Goal: Transaction & Acquisition: Purchase product/service

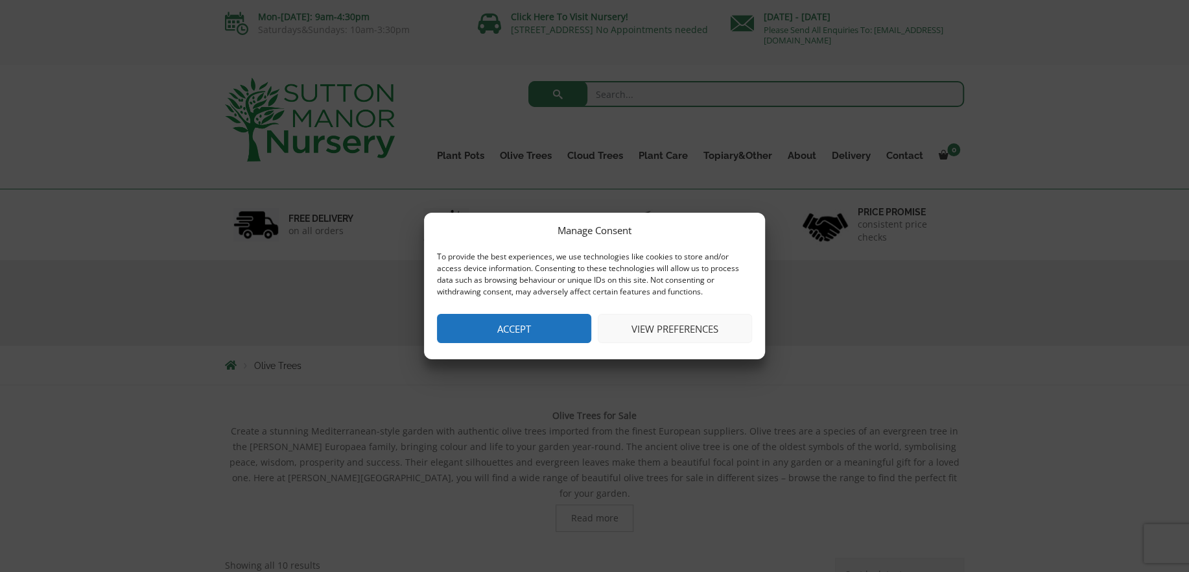
click at [648, 328] on button "View preferences" at bounding box center [675, 328] width 154 height 29
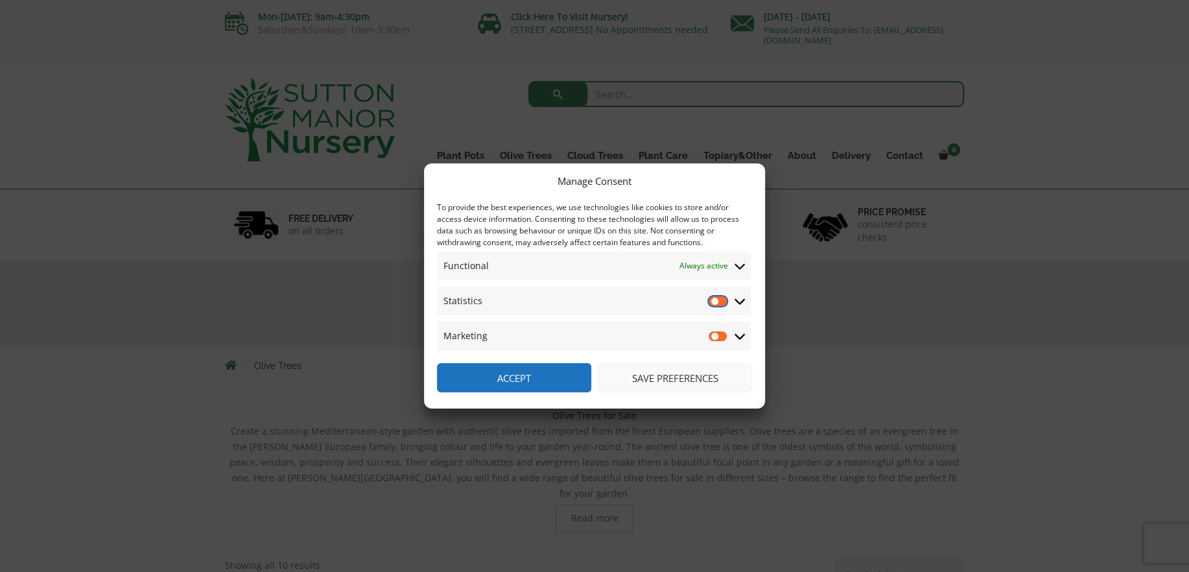
click at [722, 298] on input "Statistics" at bounding box center [718, 300] width 19 height 13
click at [711, 298] on input "Statistics" at bounding box center [718, 300] width 19 height 13
checkbox input "false"
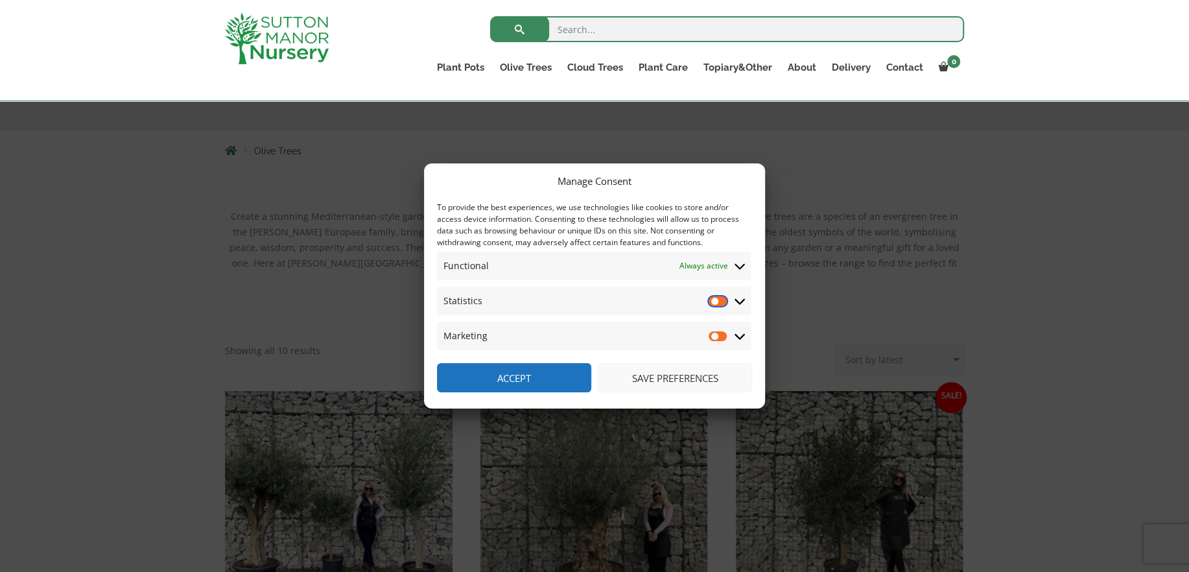
scroll to position [195, 0]
click at [649, 376] on button "Save preferences" at bounding box center [675, 377] width 154 height 29
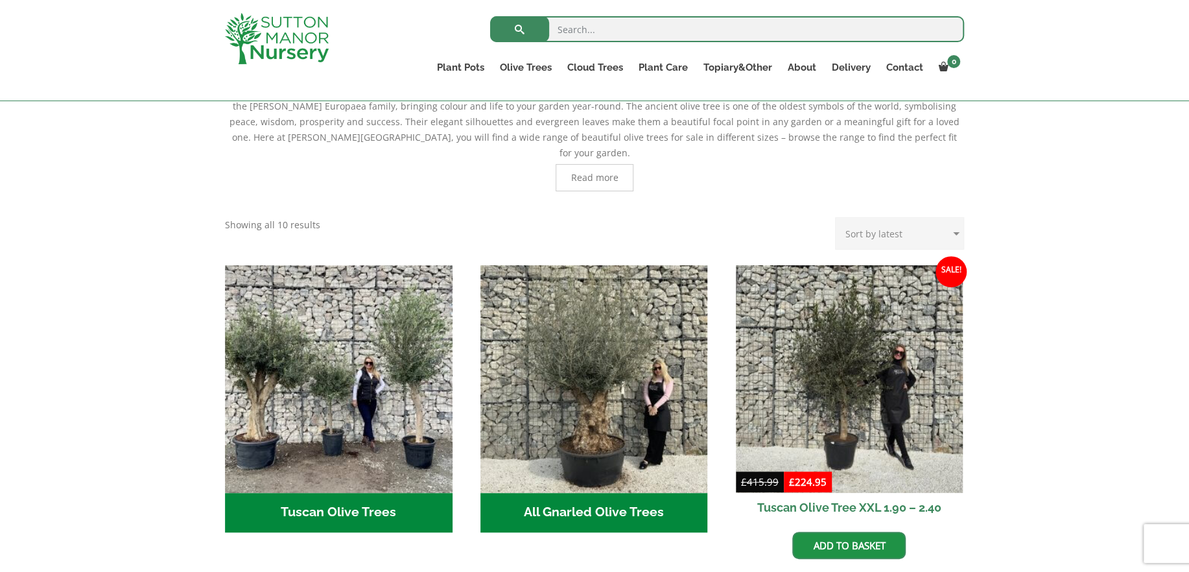
scroll to position [324, 0]
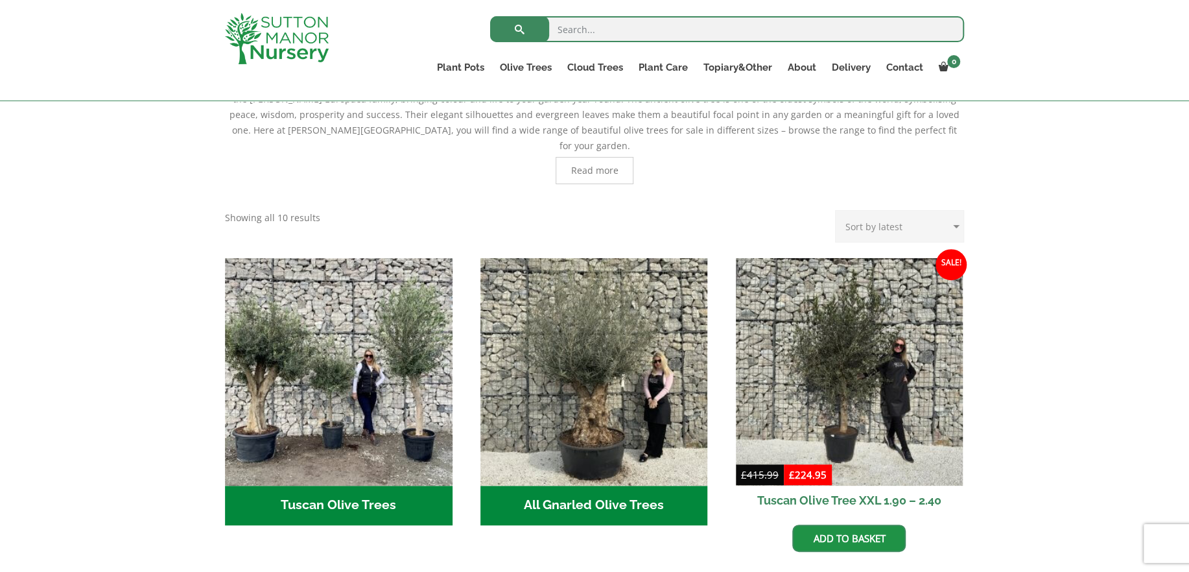
click at [639, 489] on h2 "All Gnarled Olive Trees (214)" at bounding box center [594, 506] width 228 height 40
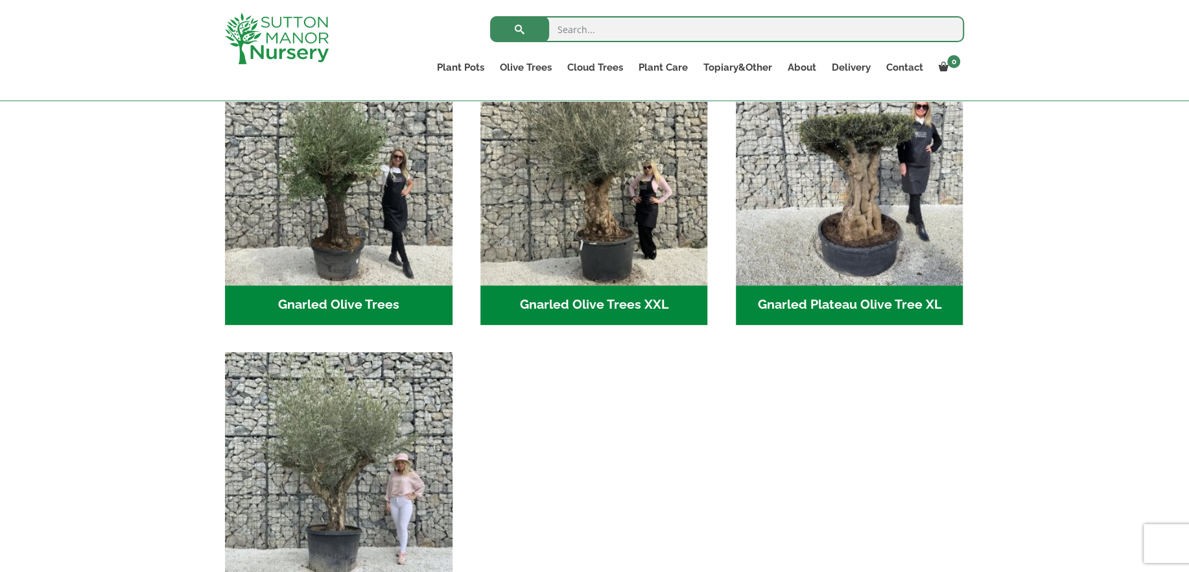
scroll to position [324, 0]
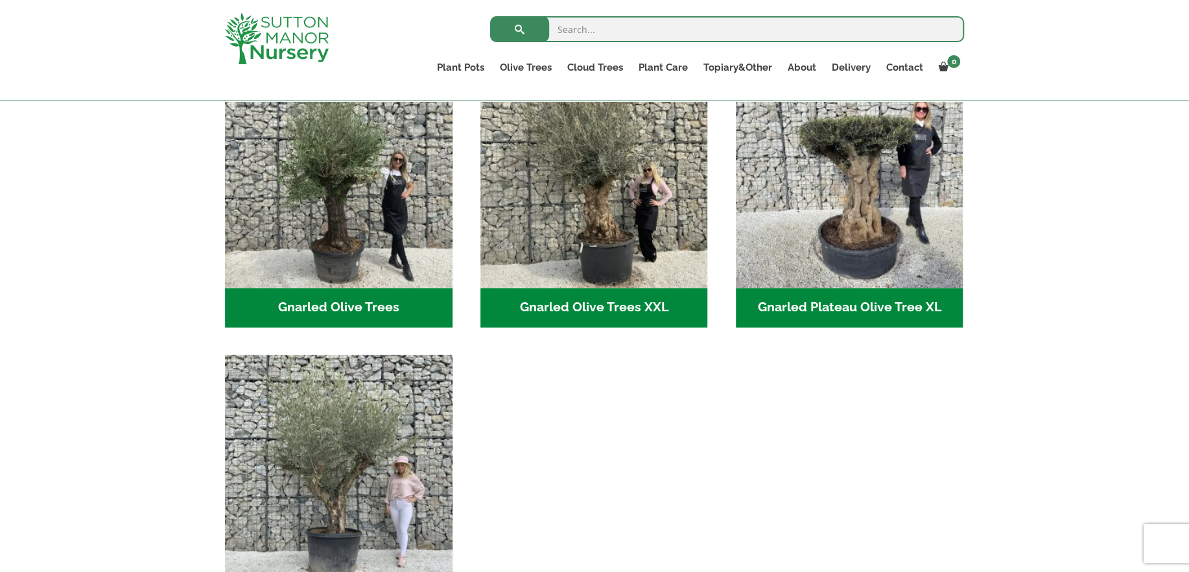
click at [342, 313] on h2 "Gnarled Olive Trees (128)" at bounding box center [339, 308] width 228 height 40
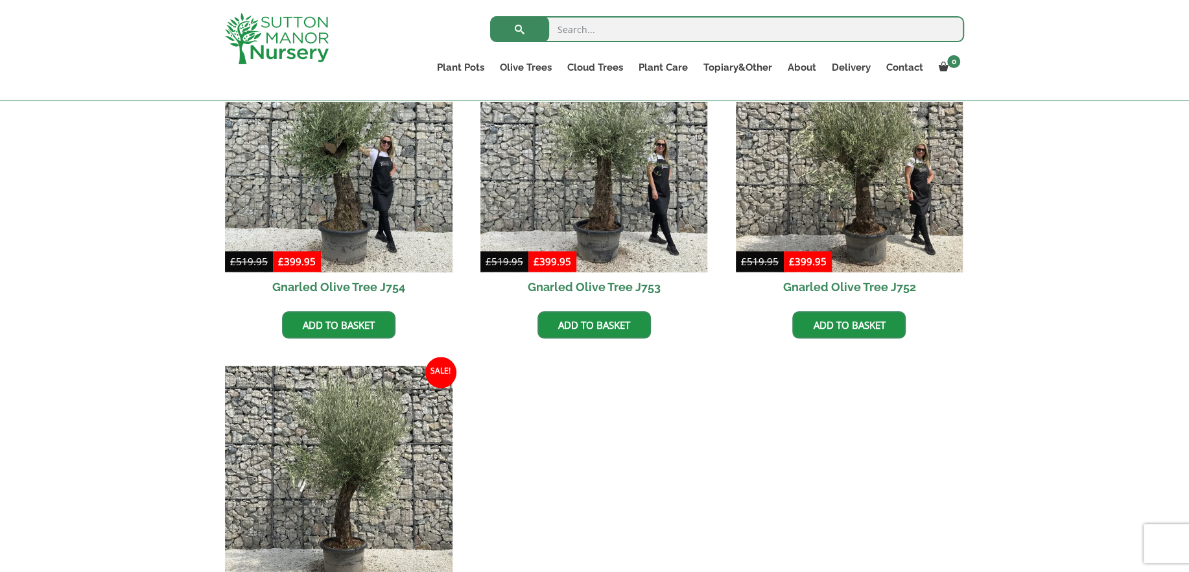
scroll to position [1232, 0]
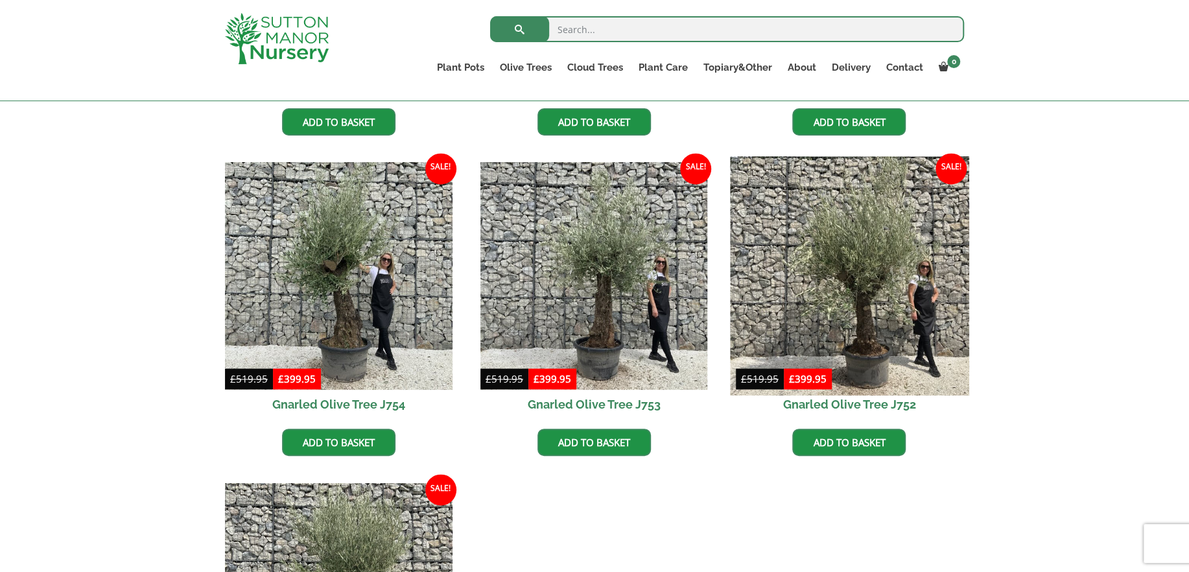
click at [863, 230] on img at bounding box center [849, 276] width 239 height 239
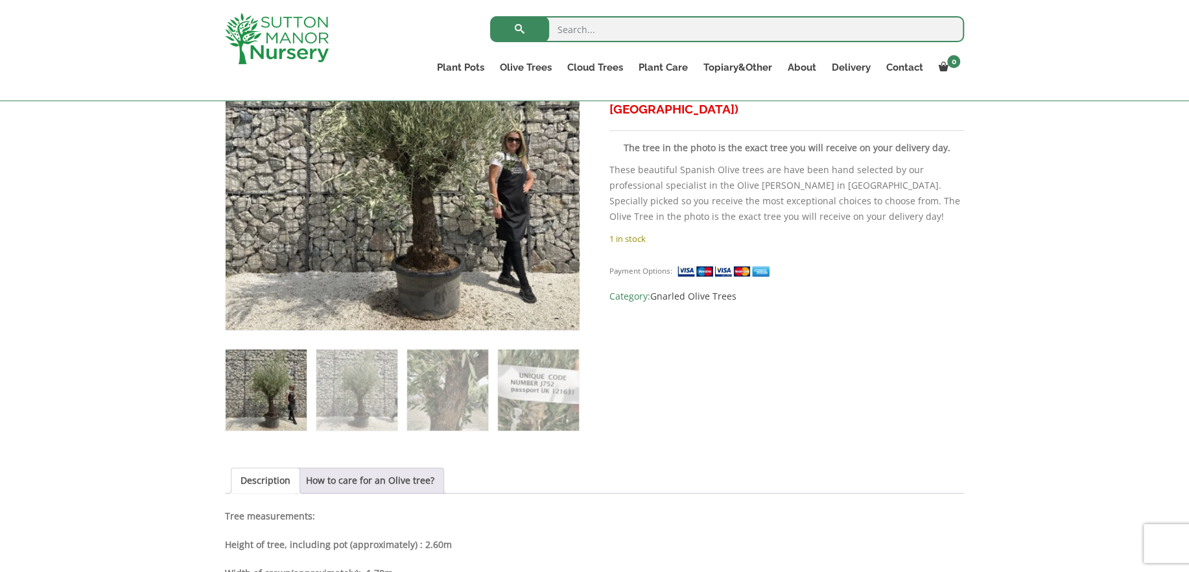
scroll to position [324, 0]
click at [346, 392] on img at bounding box center [356, 389] width 81 height 81
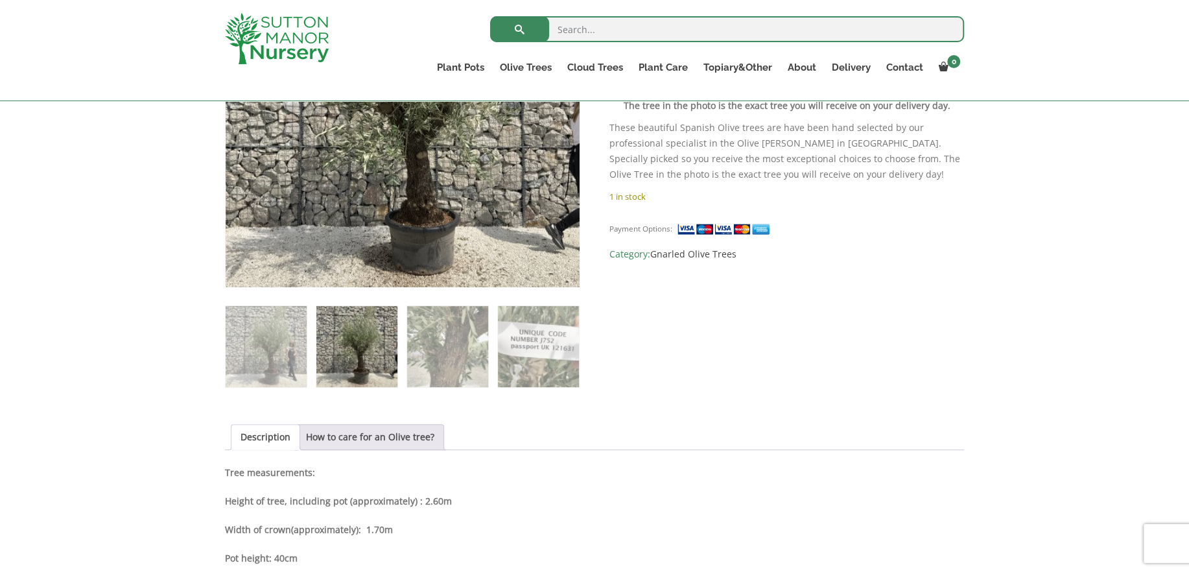
scroll to position [389, 0]
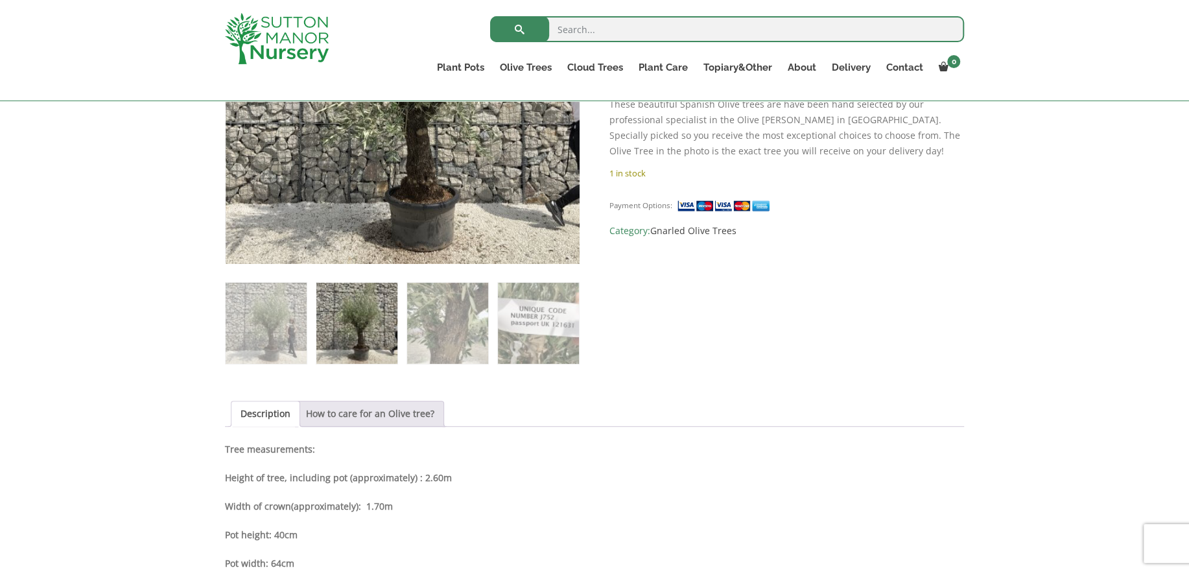
click at [346, 407] on link "How to care for an Olive tree?" at bounding box center [370, 413] width 128 height 25
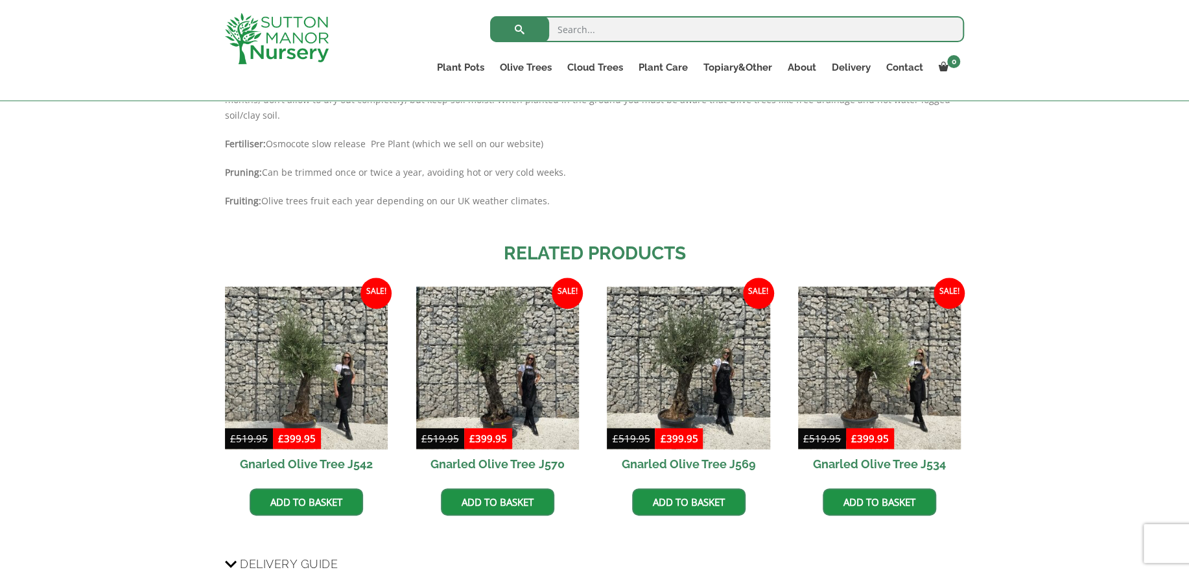
scroll to position [908, 0]
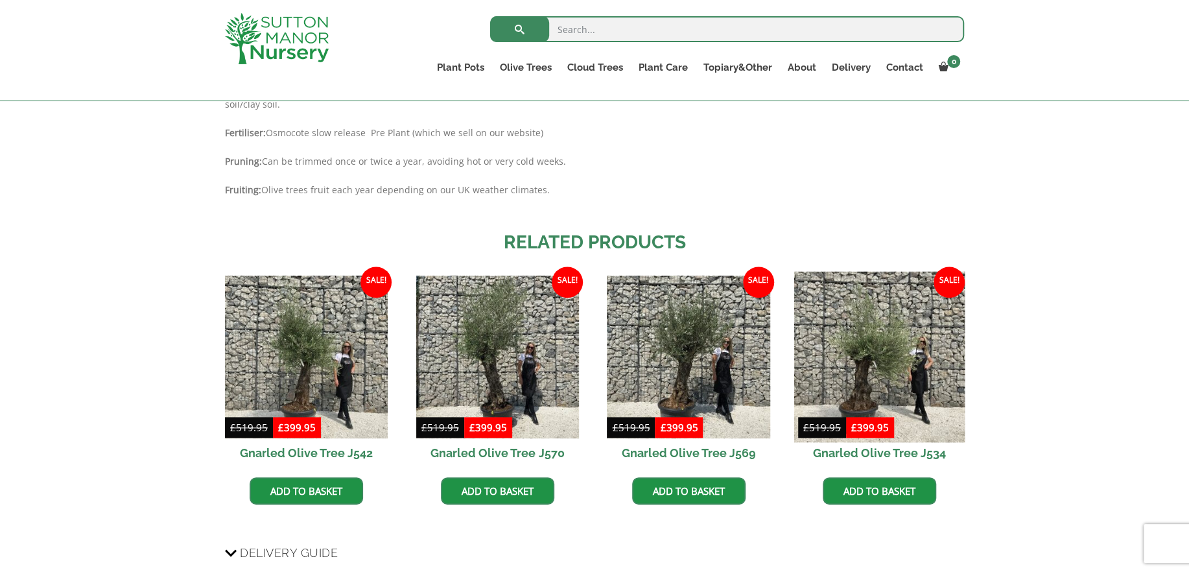
click at [857, 407] on img at bounding box center [879, 356] width 171 height 171
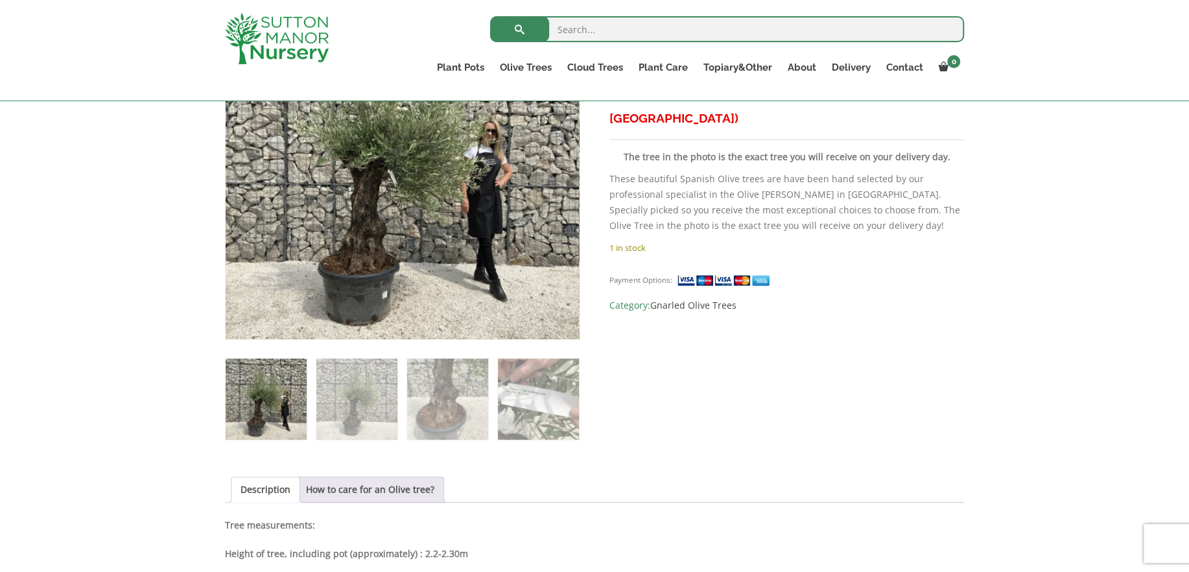
scroll to position [324, 0]
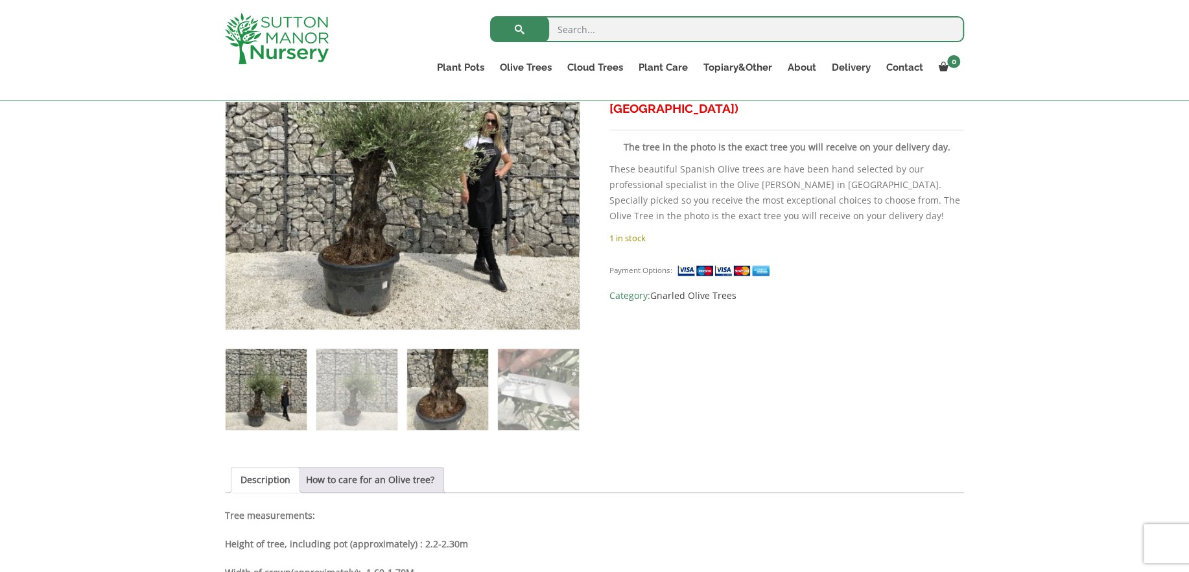
click at [440, 401] on img at bounding box center [447, 389] width 81 height 81
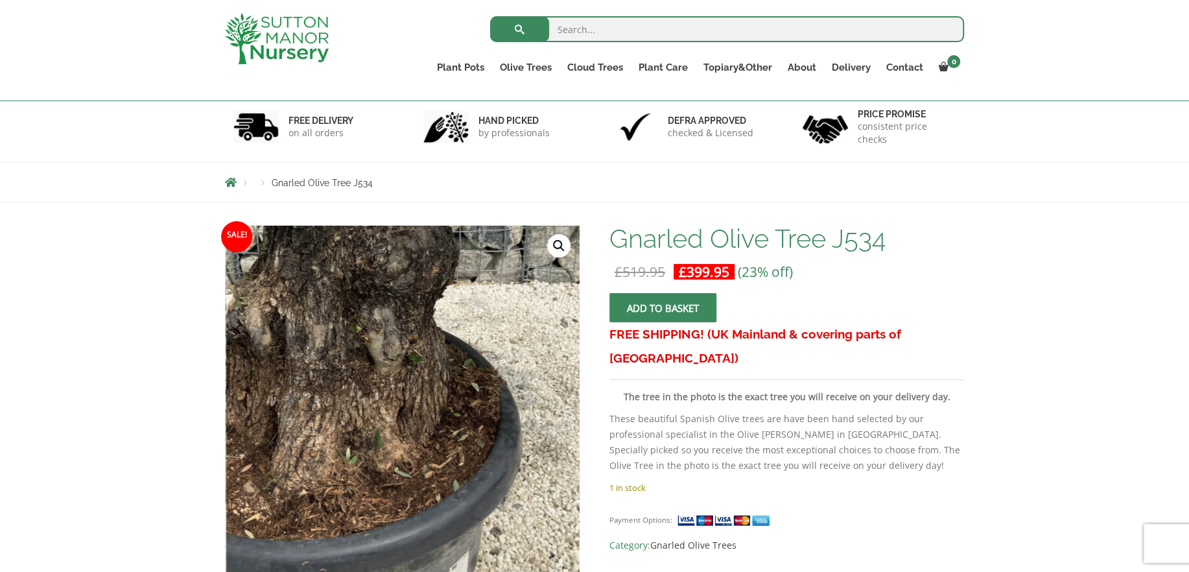
scroll to position [65, 0]
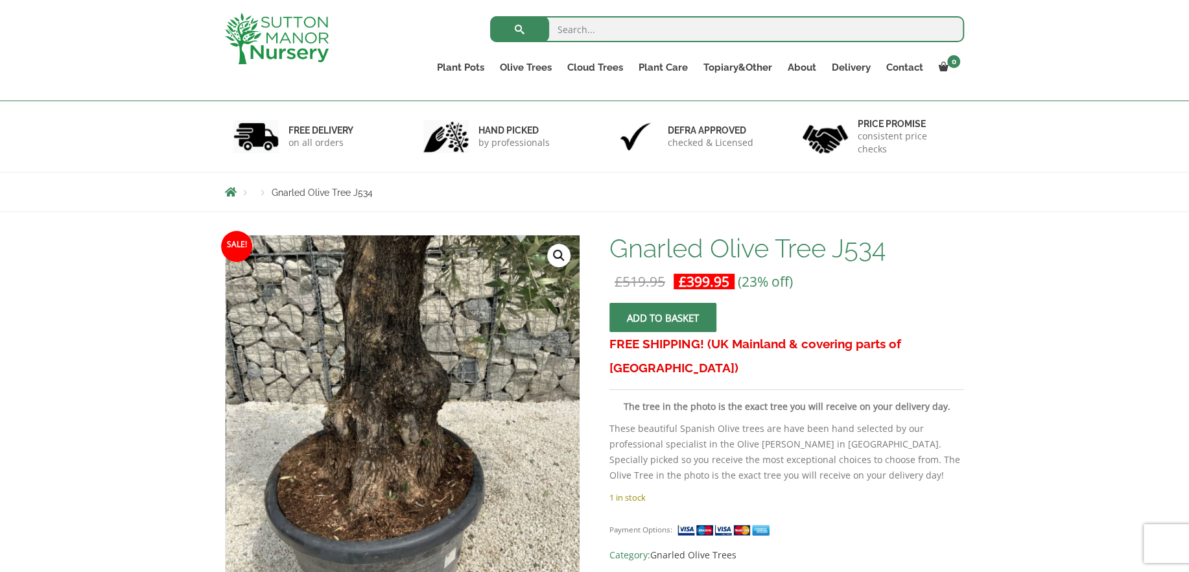
click at [554, 257] on link "🔍" at bounding box center [558, 255] width 23 height 23
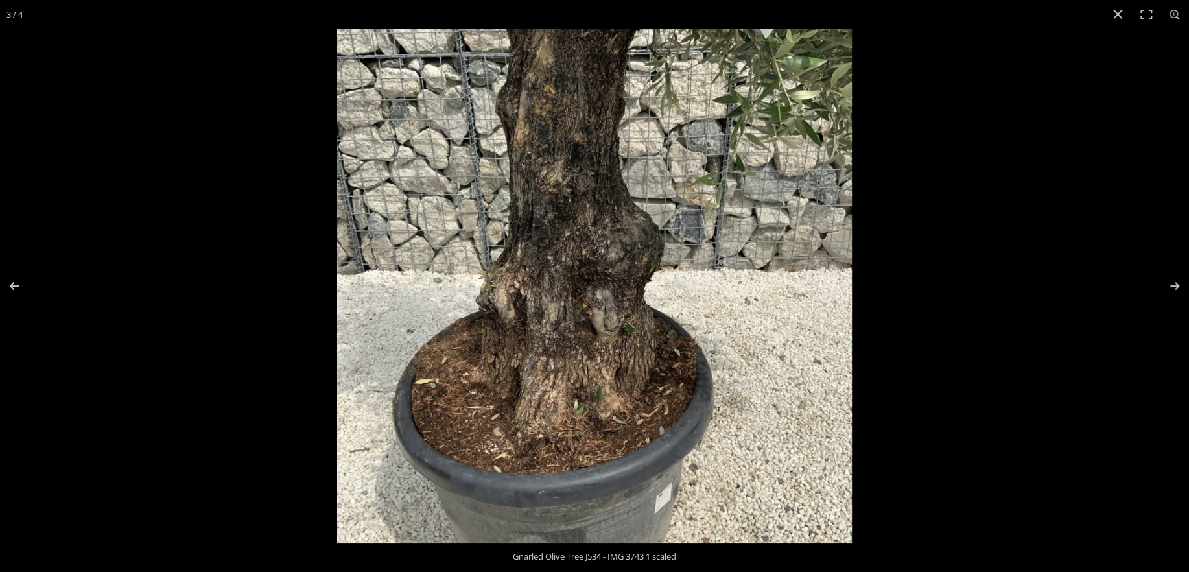
click at [532, 71] on img at bounding box center [594, 286] width 515 height 515
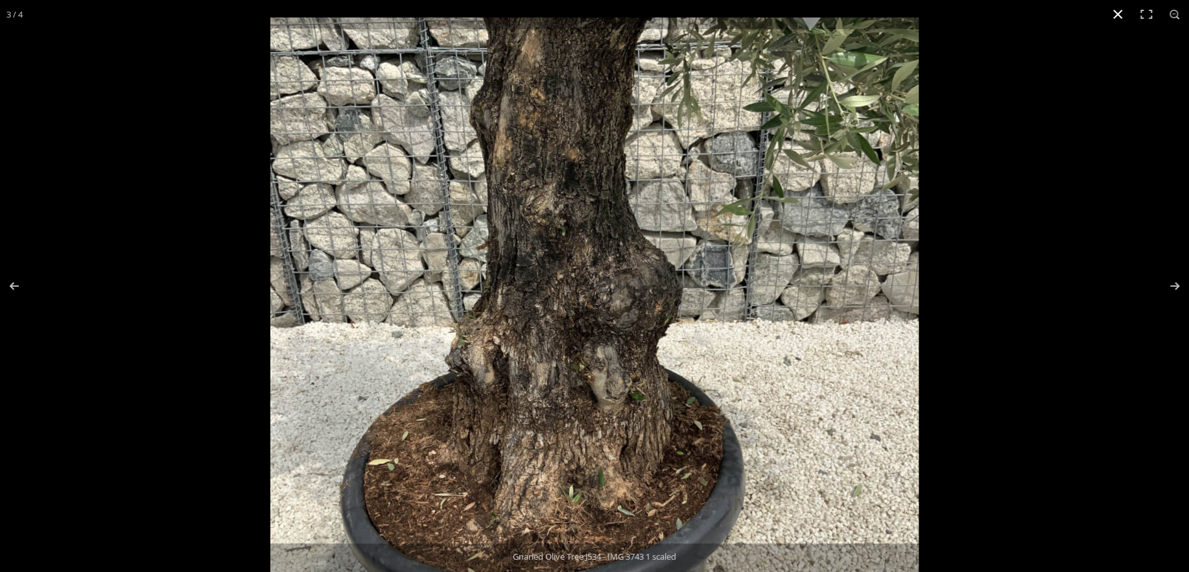
click at [1119, 11] on button "Close (Esc)" at bounding box center [1118, 14] width 29 height 29
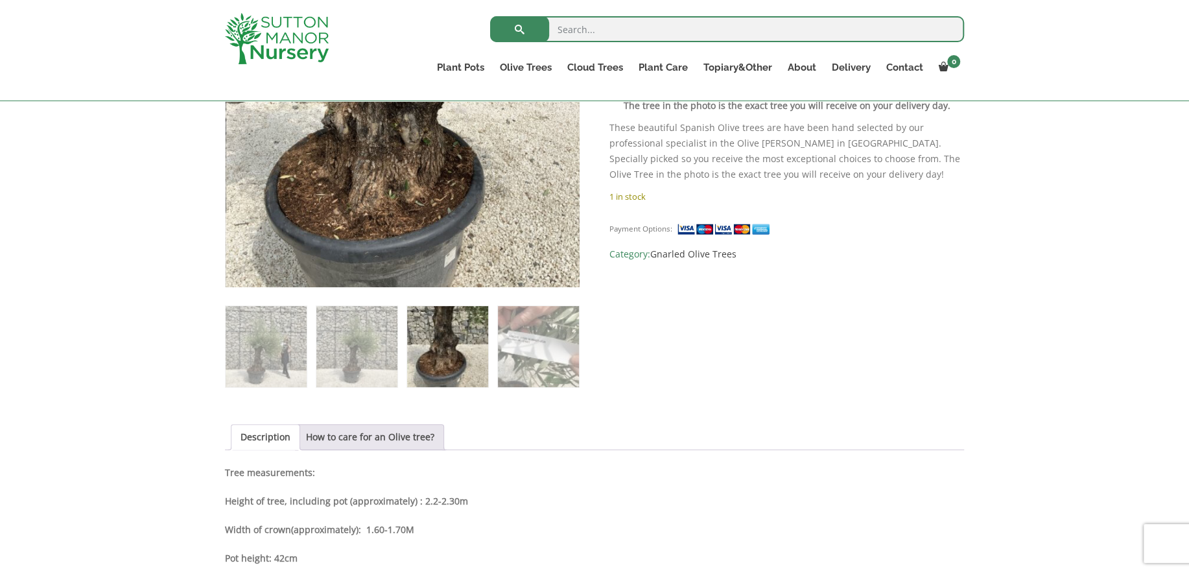
scroll to position [389, 0]
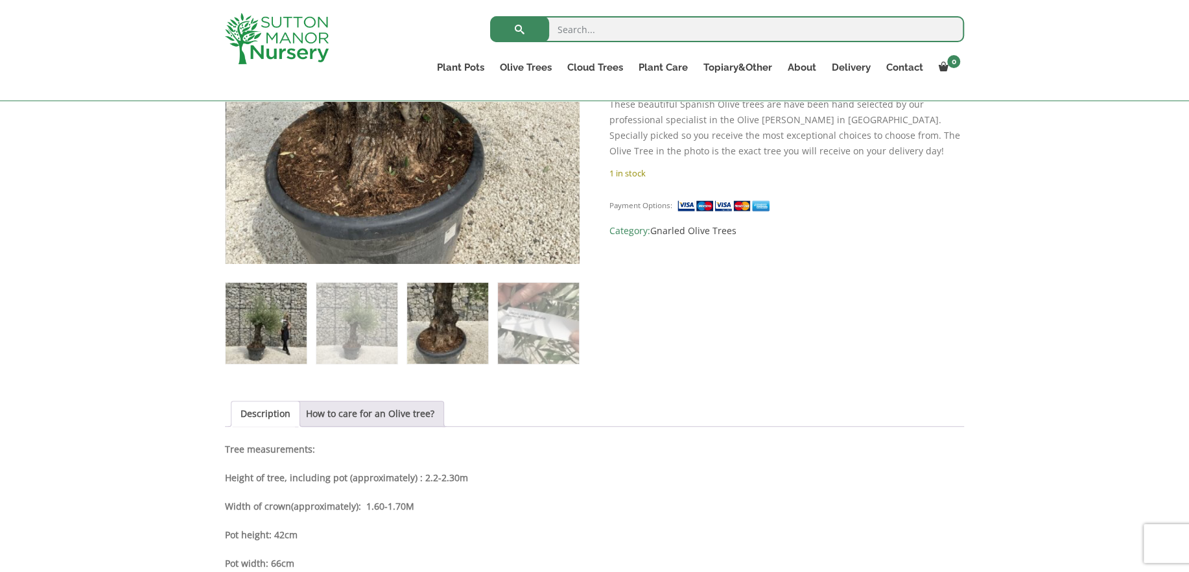
click at [282, 327] on img at bounding box center [266, 323] width 81 height 81
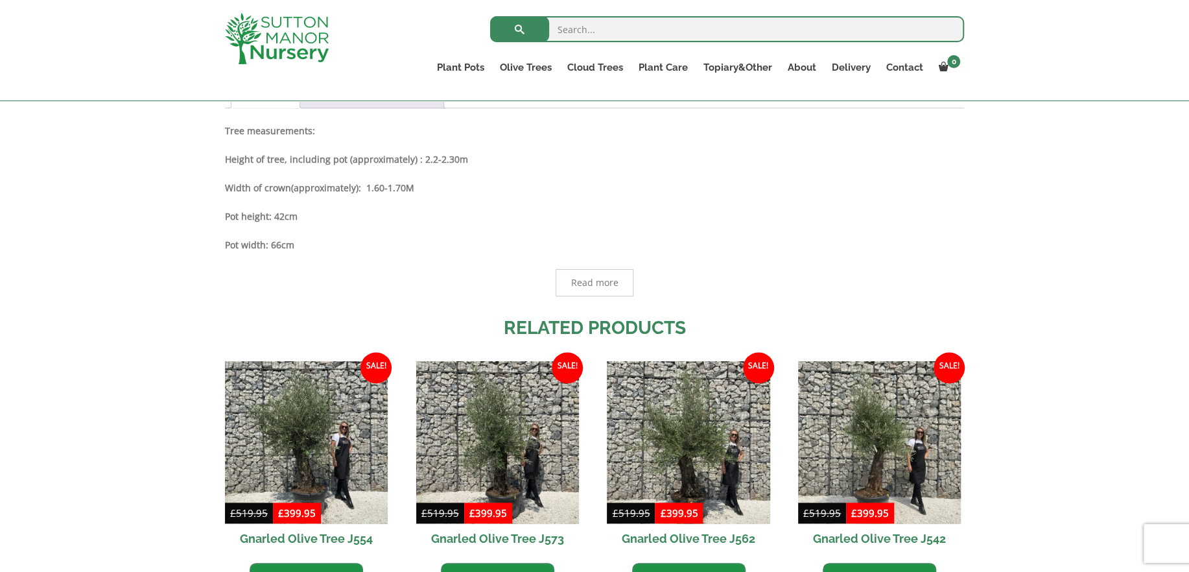
scroll to position [713, 0]
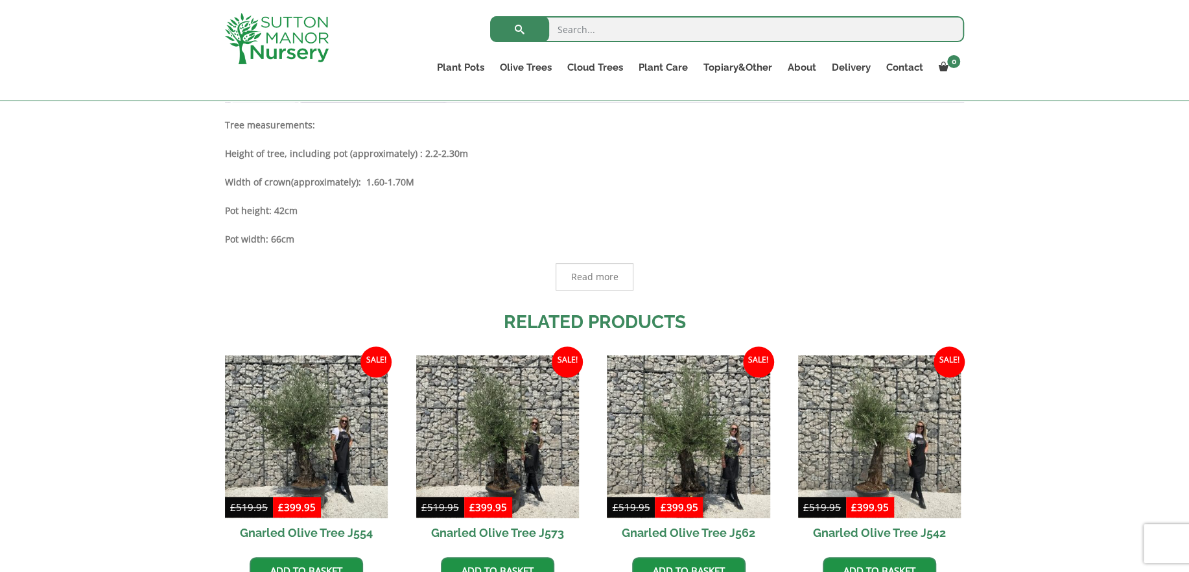
click at [585, 272] on span "Read more" at bounding box center [594, 276] width 47 height 9
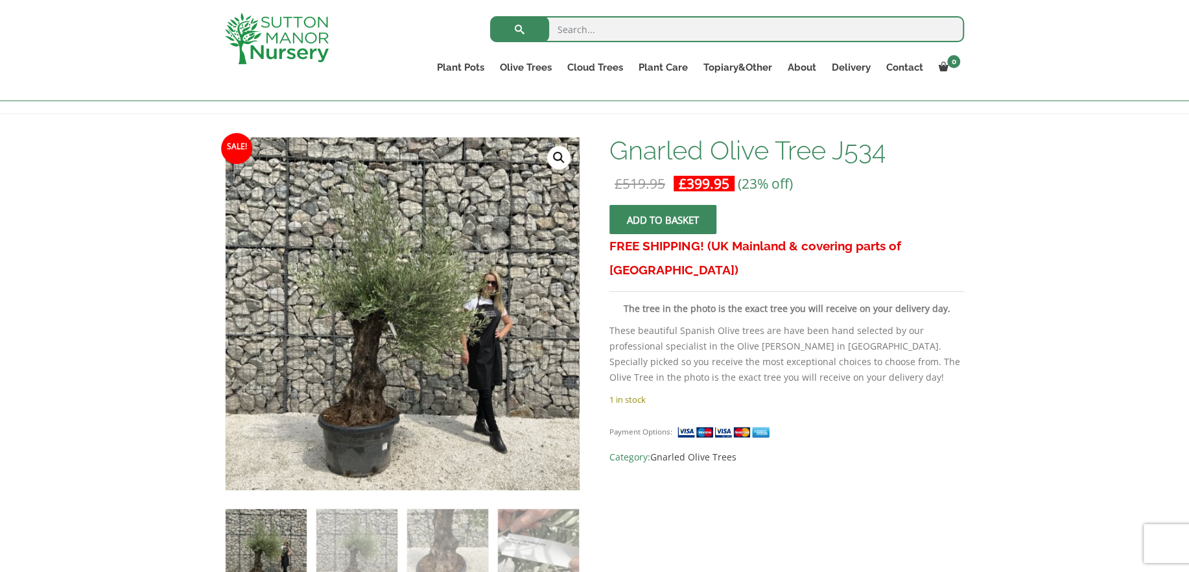
scroll to position [195, 0]
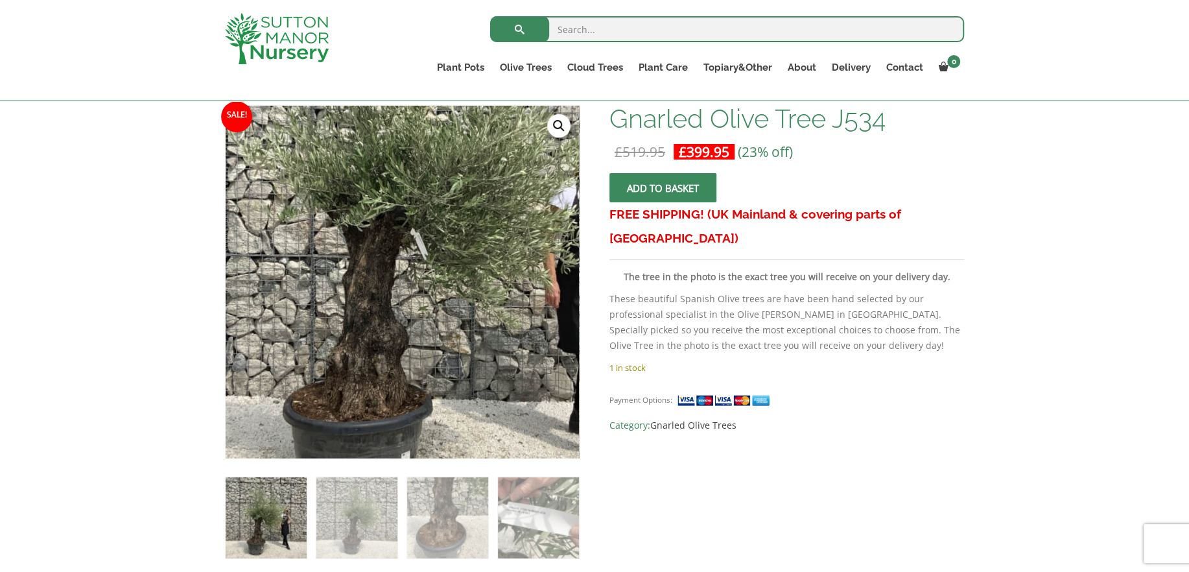
click at [360, 362] on img at bounding box center [437, 216] width 648 height 648
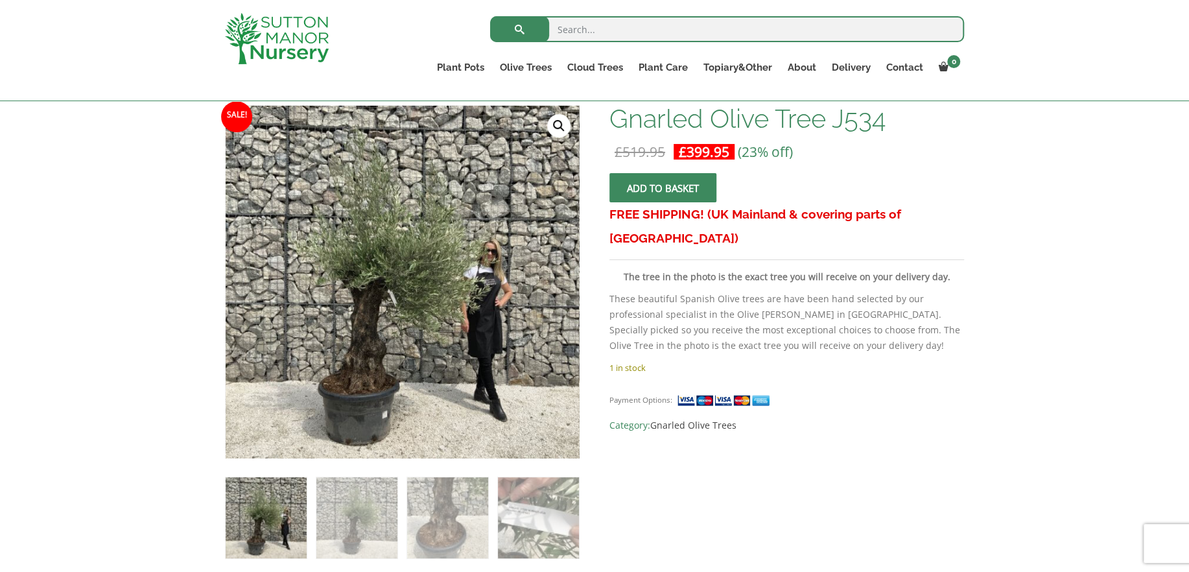
click at [554, 121] on link "🔍" at bounding box center [558, 125] width 23 height 23
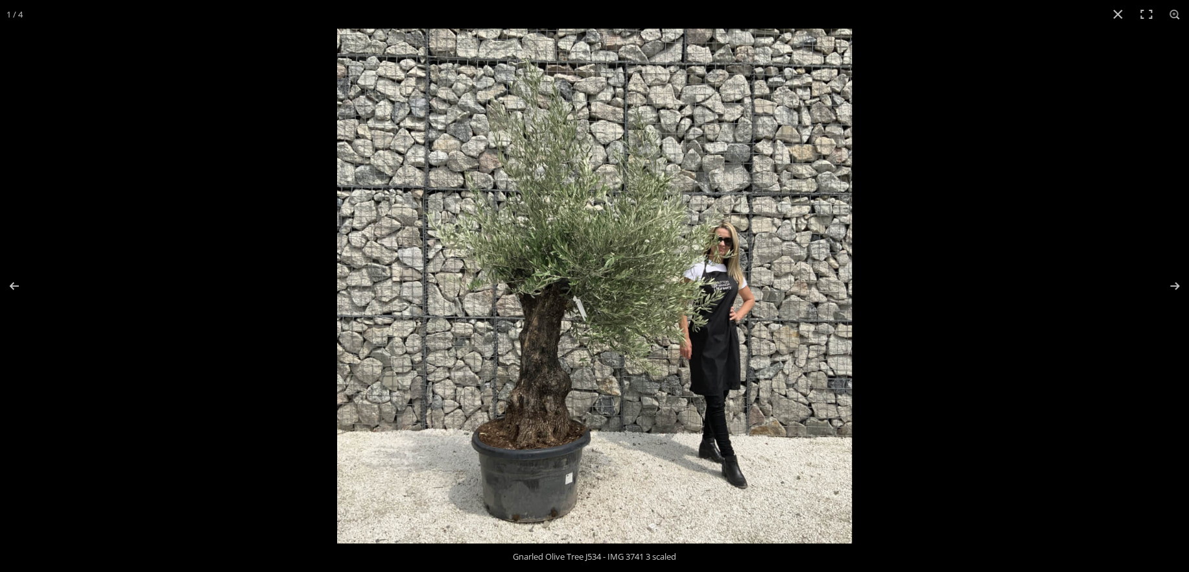
click at [528, 342] on img at bounding box center [594, 286] width 515 height 515
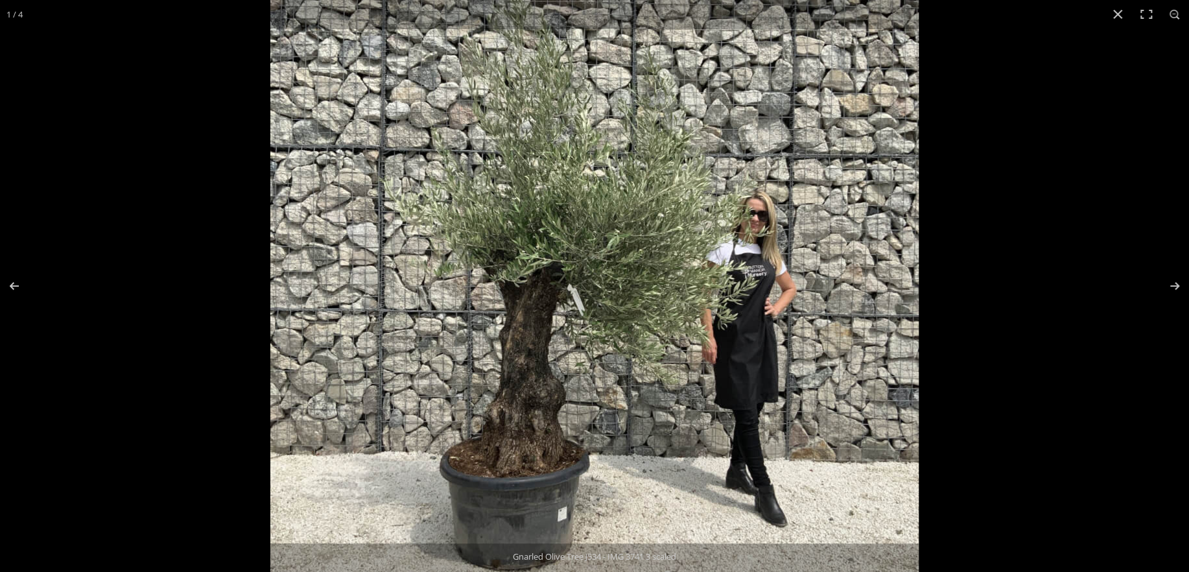
click at [528, 342] on img at bounding box center [594, 271] width 648 height 648
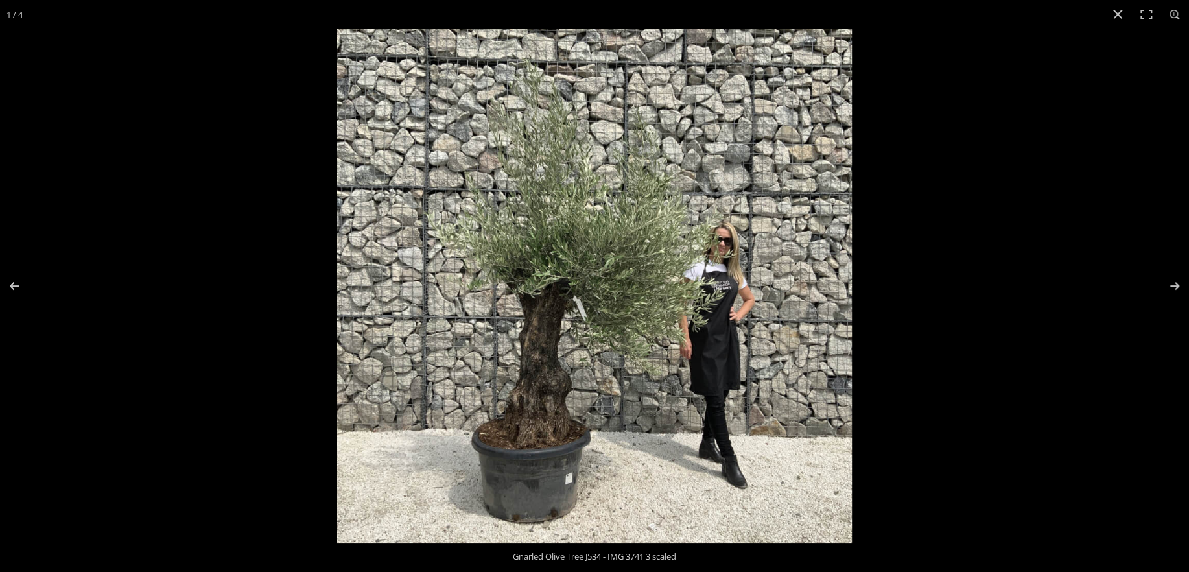
click at [528, 342] on img at bounding box center [594, 286] width 515 height 515
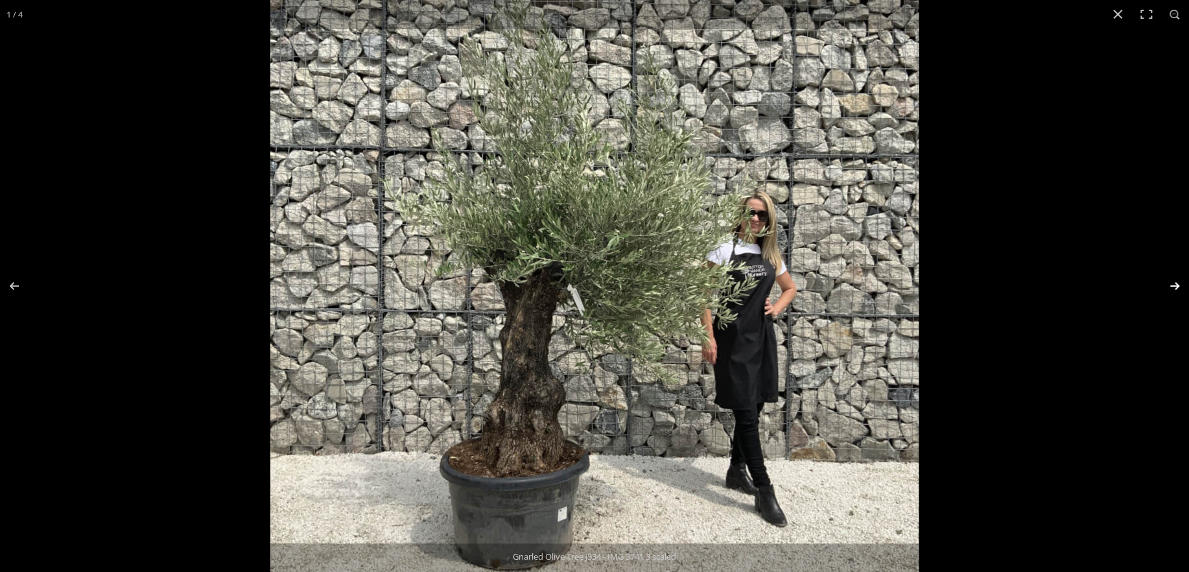
click at [1178, 287] on button "Next (arrow right)" at bounding box center [1166, 286] width 45 height 65
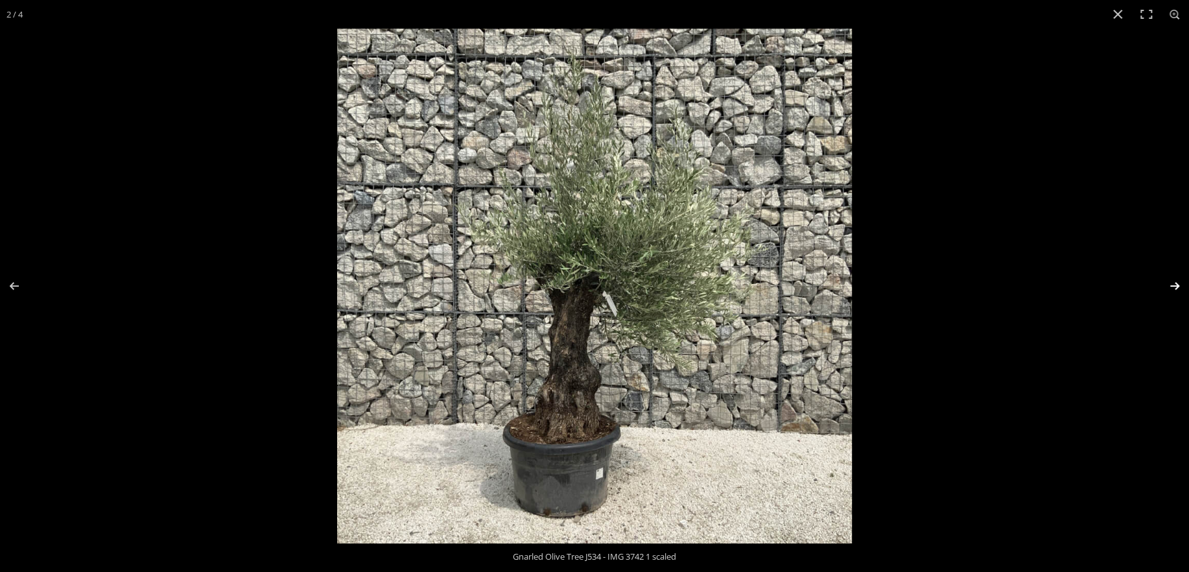
click at [1178, 287] on button "Next (arrow right)" at bounding box center [1166, 286] width 45 height 65
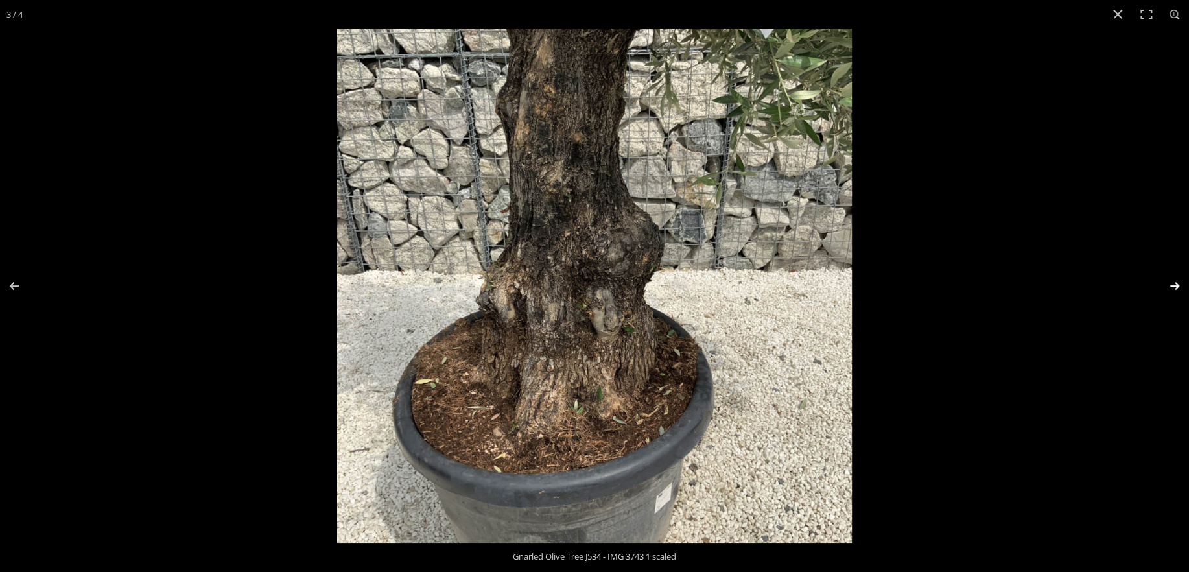
click at [1178, 287] on button "Next (arrow right)" at bounding box center [1166, 286] width 45 height 65
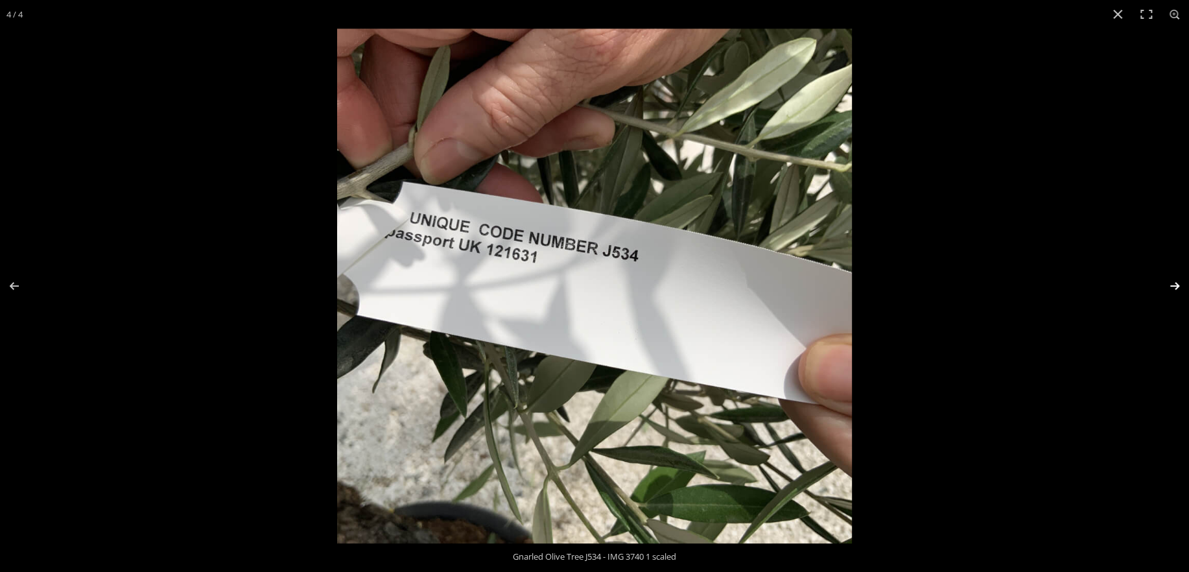
click at [1178, 287] on button "Next (arrow right)" at bounding box center [1166, 286] width 45 height 65
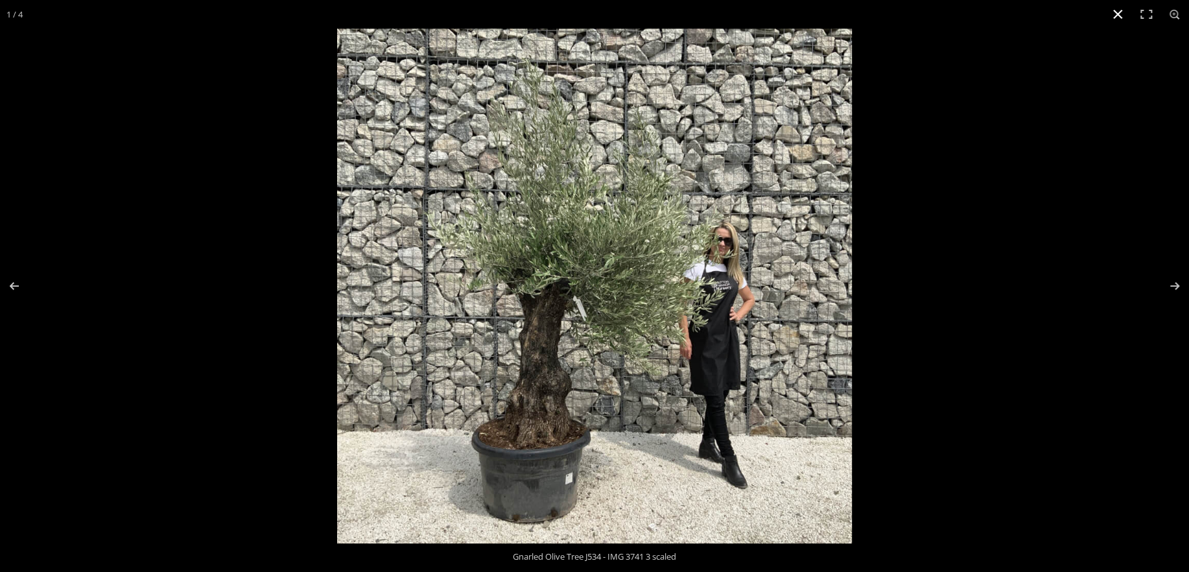
click at [1120, 15] on button "Close (Esc)" at bounding box center [1118, 14] width 29 height 29
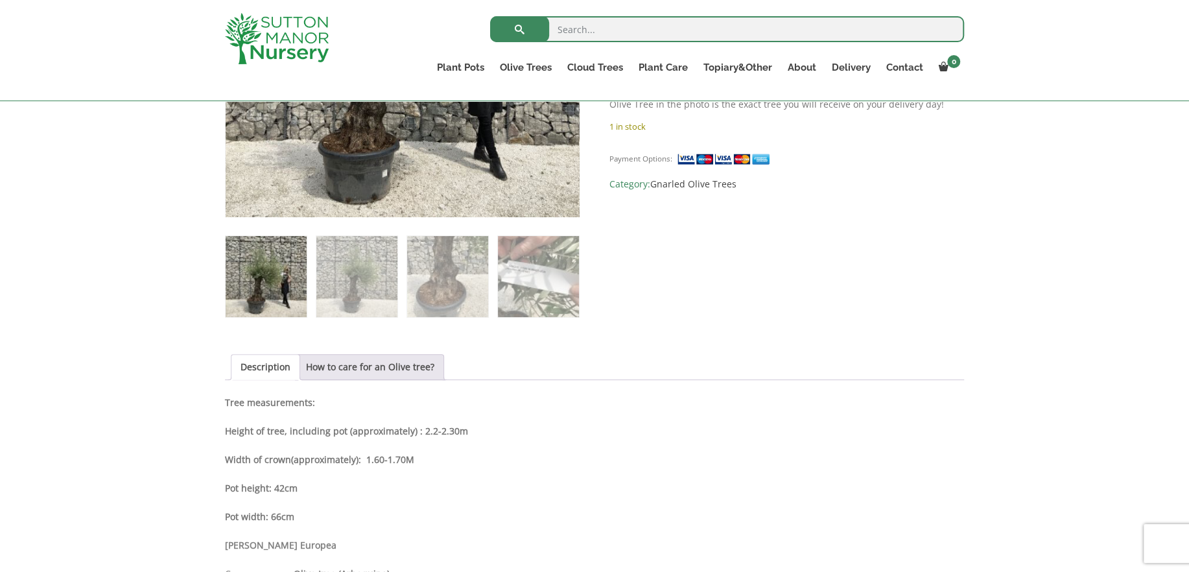
scroll to position [130, 0]
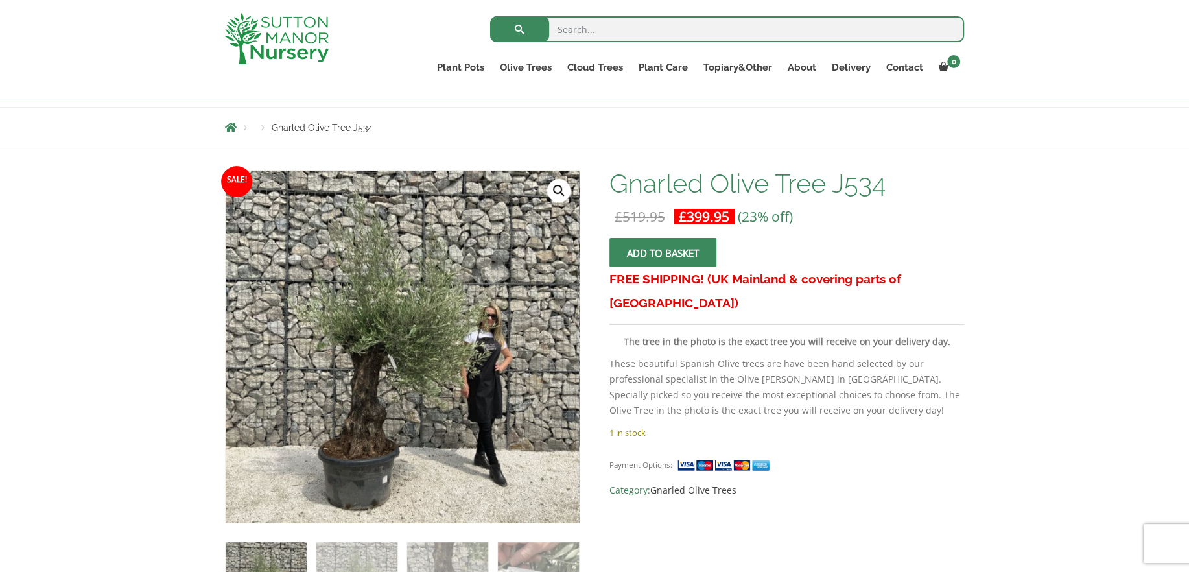
click at [663, 253] on span "submit" at bounding box center [663, 253] width 0 height 0
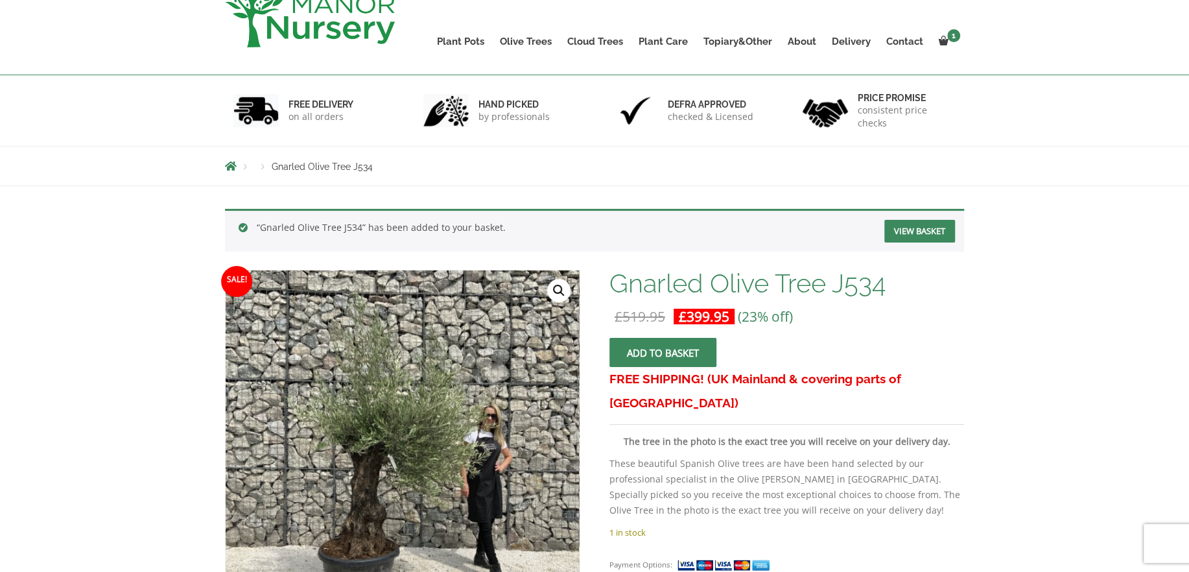
scroll to position [130, 0]
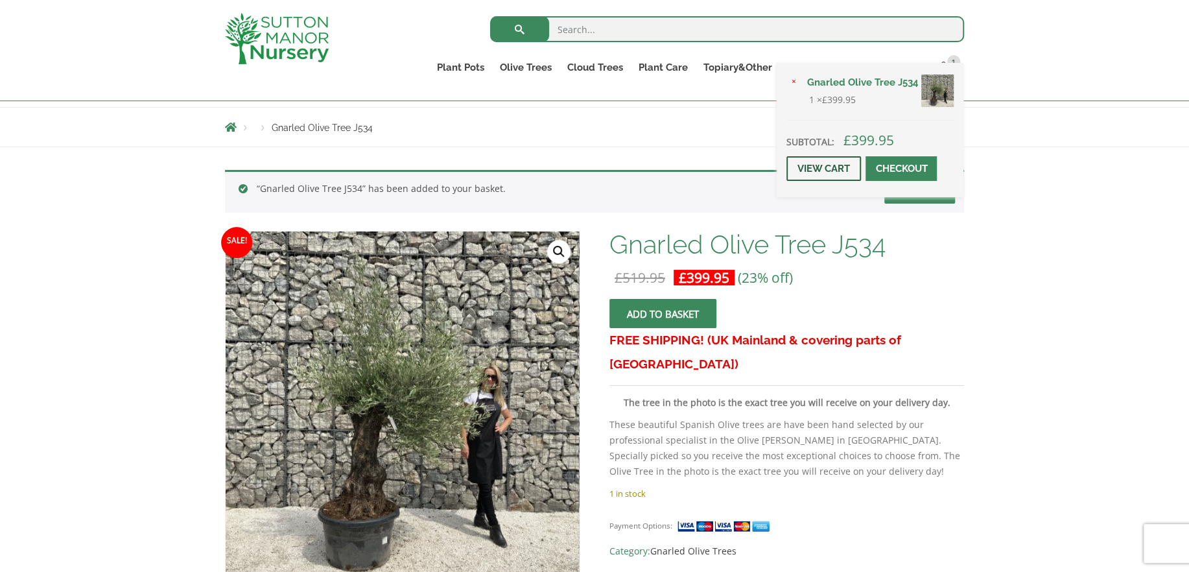
click at [836, 167] on link "View cart" at bounding box center [824, 168] width 75 height 25
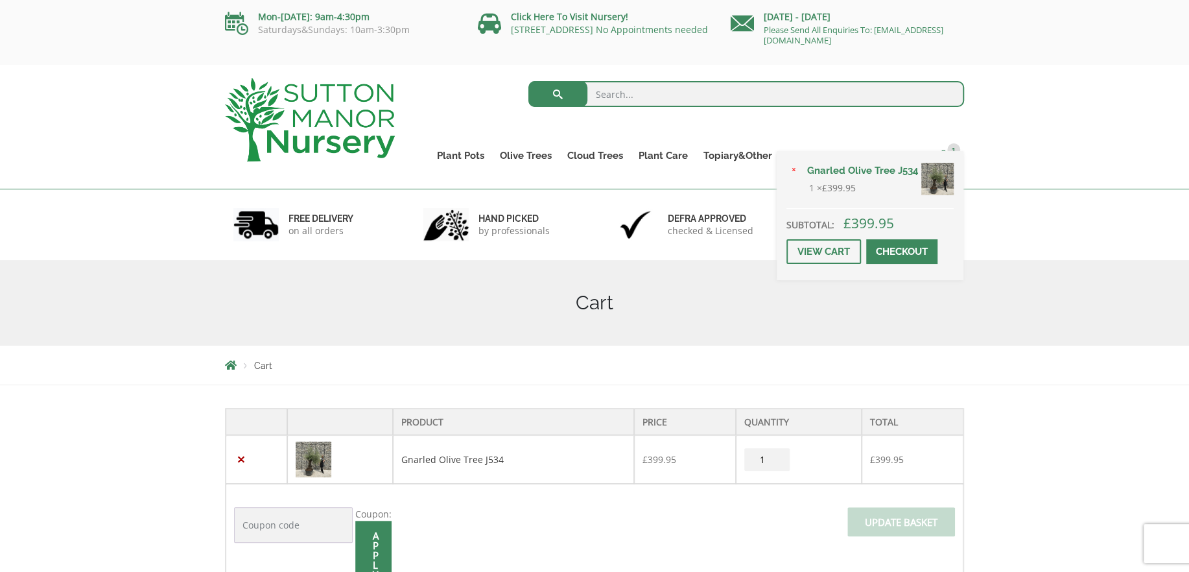
click at [953, 148] on span "1" at bounding box center [953, 149] width 13 height 13
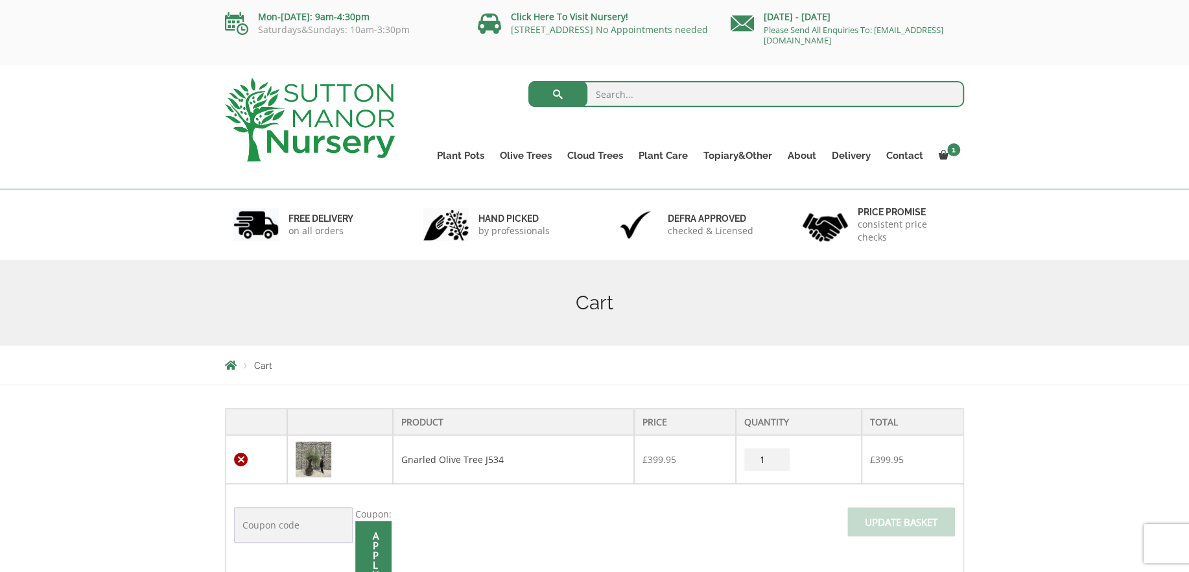
click at [243, 460] on link "×" at bounding box center [241, 460] width 14 height 14
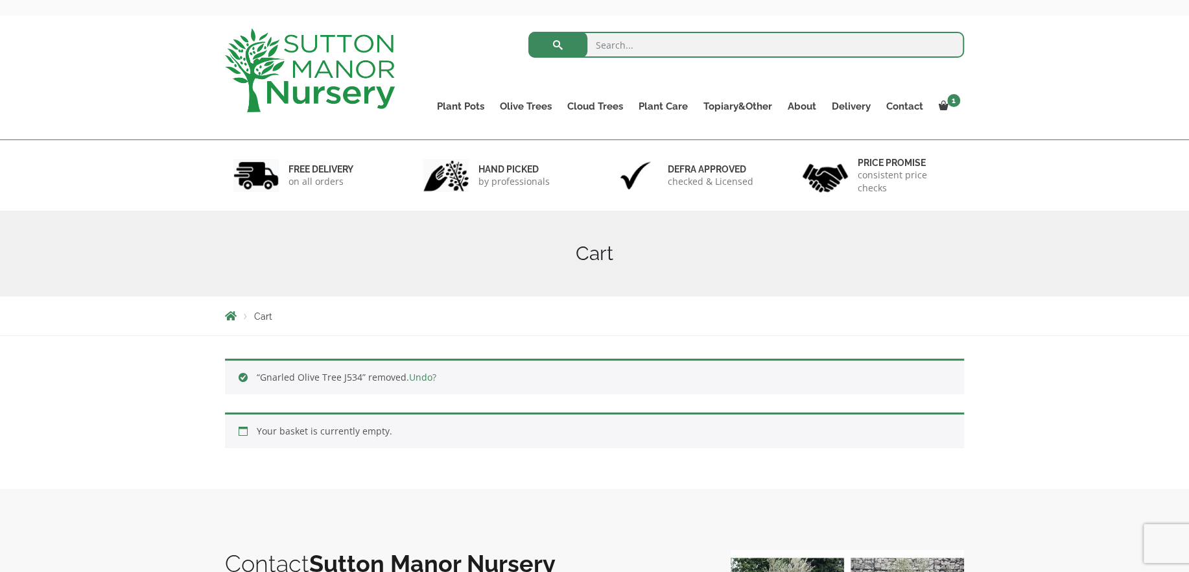
scroll to position [18, 0]
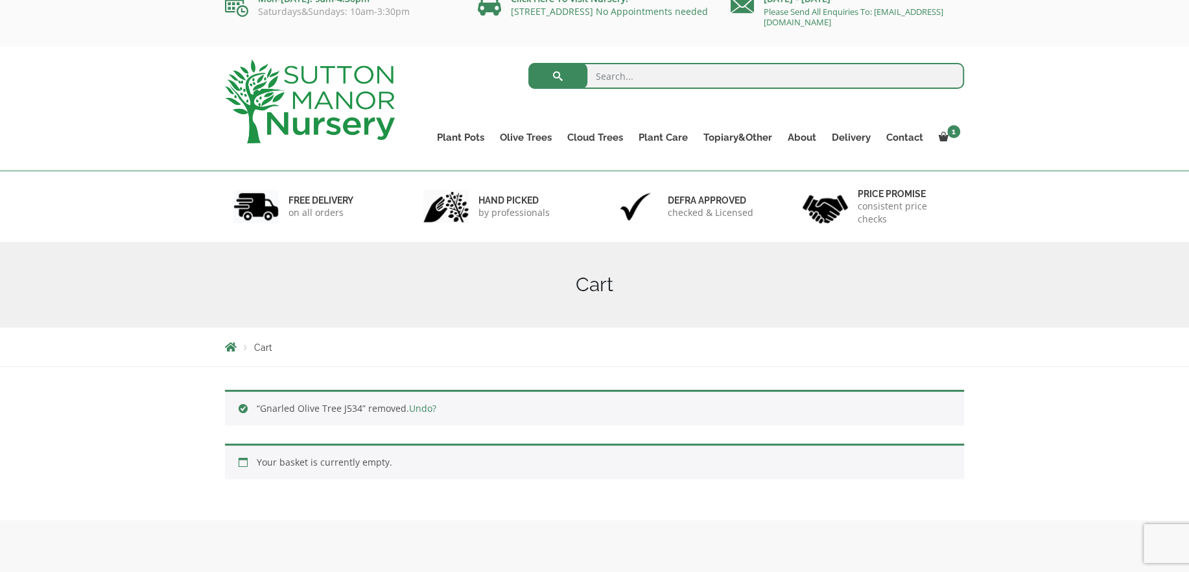
click at [418, 408] on link "Undo?" at bounding box center [422, 408] width 27 height 12
